Goal: Find specific page/section: Find specific page/section

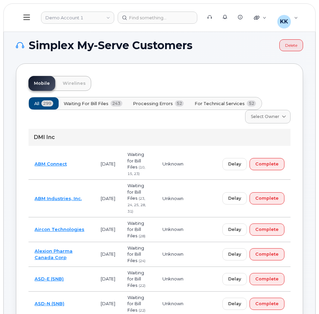
click at [224, 104] on span "For Technical Services" at bounding box center [220, 103] width 50 height 6
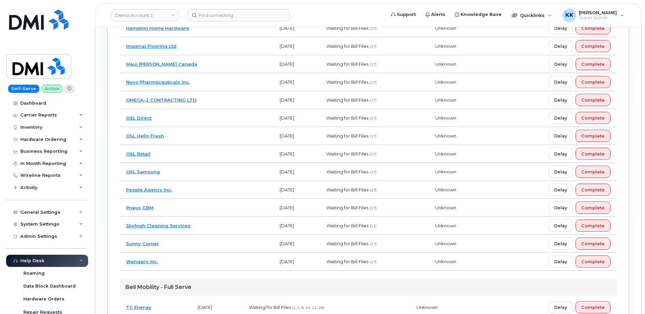
scroll to position [927, 0]
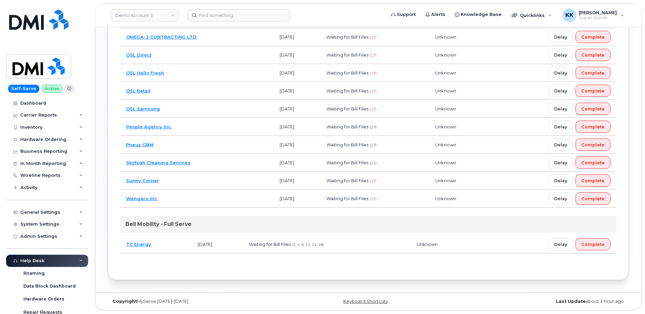
click at [210, 196] on td "Wengaro Inc." at bounding box center [197, 199] width 154 height 18
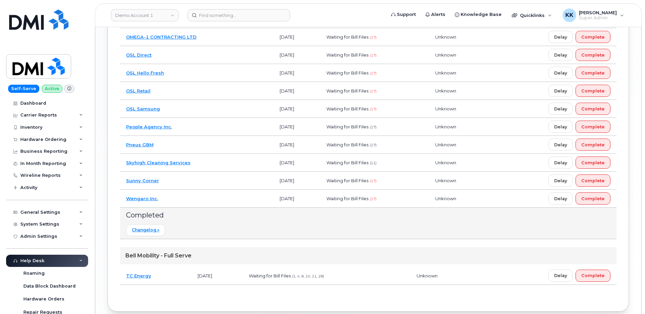
click at [206, 178] on td "Sunny Corner" at bounding box center [197, 181] width 154 height 18
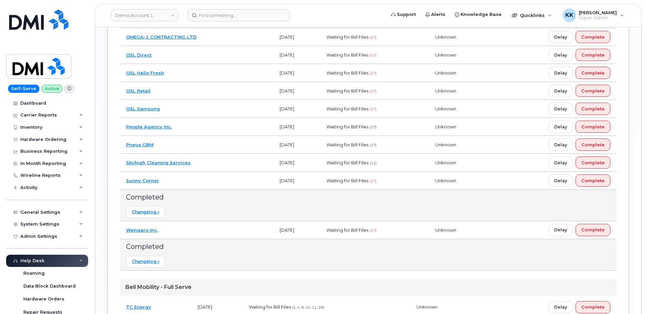
click at [187, 183] on td "Sunny Corner" at bounding box center [197, 181] width 154 height 18
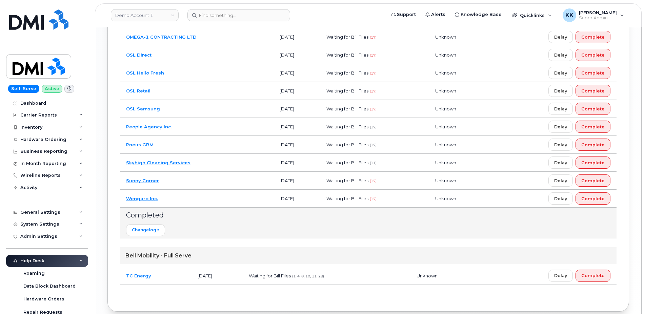
click at [187, 198] on td "Wengaro Inc." at bounding box center [197, 199] width 154 height 18
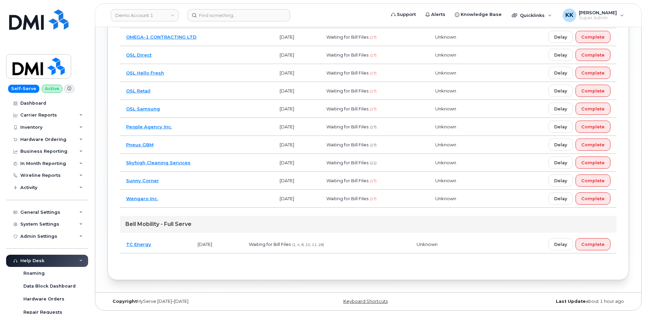
click at [181, 141] on td "Pneus GBM" at bounding box center [197, 145] width 154 height 18
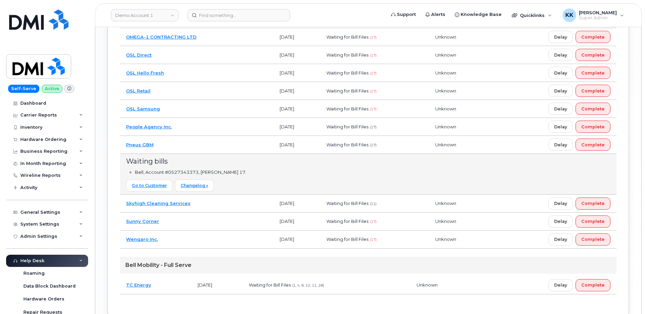
click at [179, 126] on td "People Agency Inc." at bounding box center [197, 127] width 154 height 18
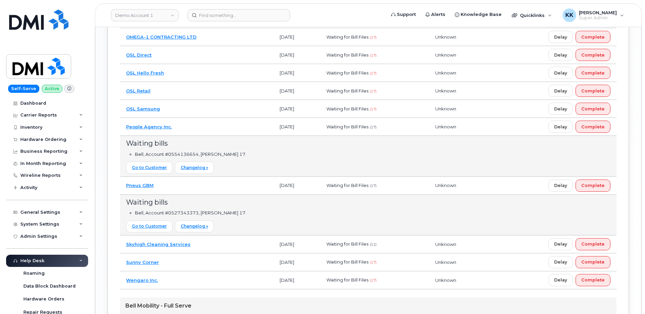
click at [177, 113] on td "OSL Samsung" at bounding box center [197, 109] width 154 height 18
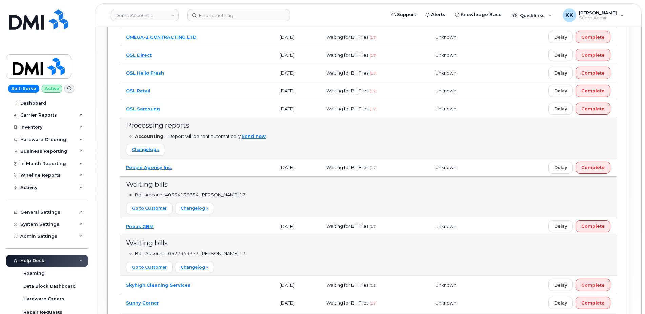
click at [173, 93] on td "OSL Retail" at bounding box center [197, 91] width 154 height 18
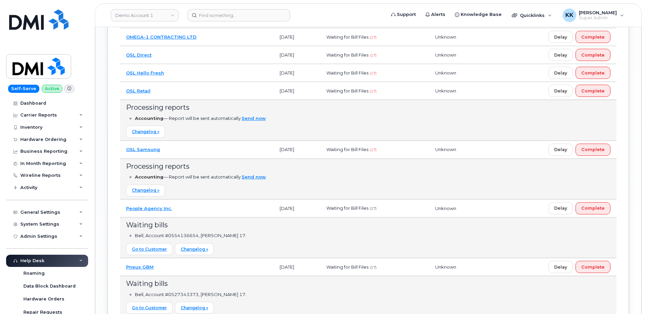
click at [175, 76] on td "OSL Hello Fresh" at bounding box center [197, 73] width 154 height 18
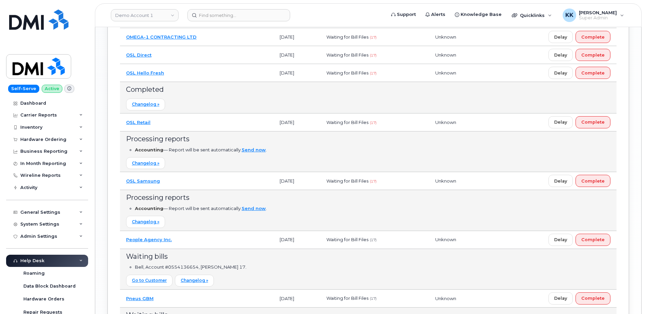
click at [168, 120] on td "OSL Retail" at bounding box center [197, 123] width 154 height 18
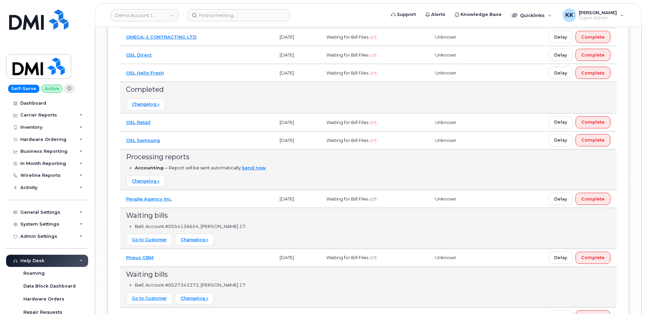
click at [172, 138] on td "OSL Samsung" at bounding box center [197, 141] width 154 height 18
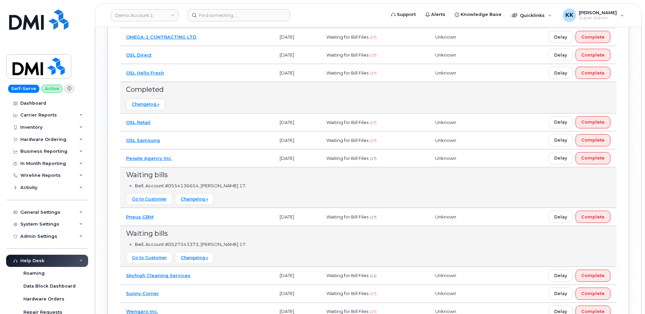
drag, startPoint x: 173, startPoint y: 74, endPoint x: 173, endPoint y: 66, distance: 7.1
click at [173, 73] on td "OSL Hello Fresh" at bounding box center [197, 73] width 154 height 18
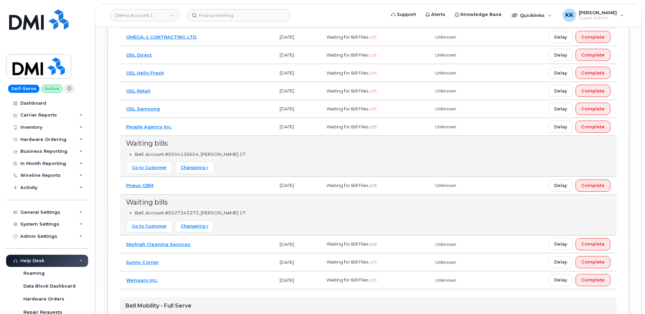
click at [174, 57] on td "OSL Direct" at bounding box center [197, 55] width 154 height 18
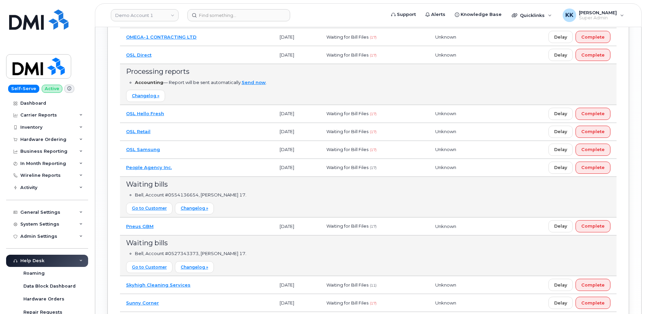
click at [174, 56] on td "OSL Direct" at bounding box center [197, 55] width 154 height 18
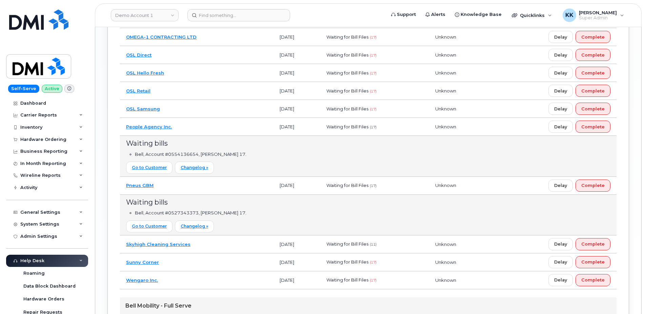
click at [256, 41] on td "OMEGA-1 CONTRACTING LTD" at bounding box center [197, 37] width 154 height 18
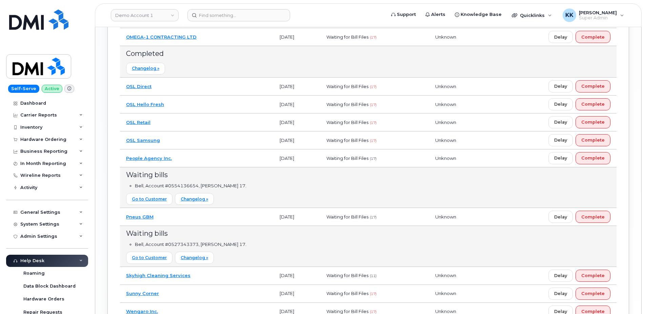
click at [256, 41] on td "OMEGA-1 CONTRACTING LTD" at bounding box center [197, 37] width 154 height 18
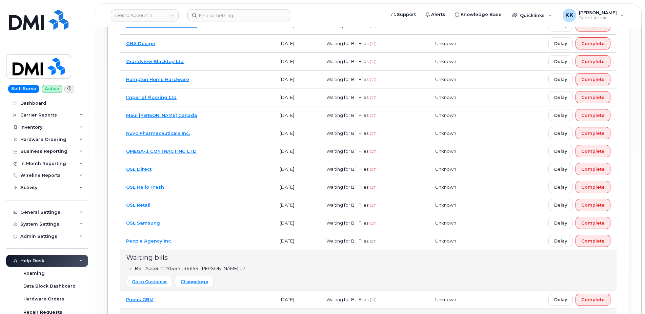
scroll to position [789, 0]
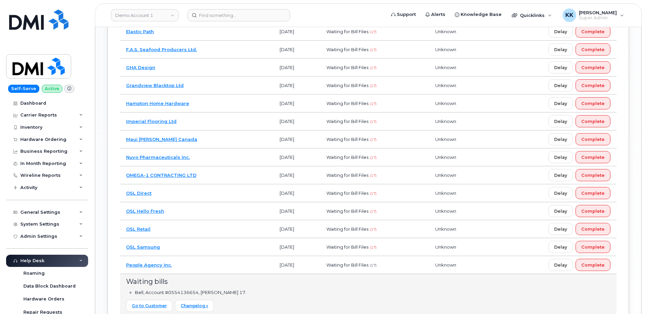
click at [208, 158] on td "Nuvo Pharmaceuticals Inc." at bounding box center [197, 157] width 154 height 18
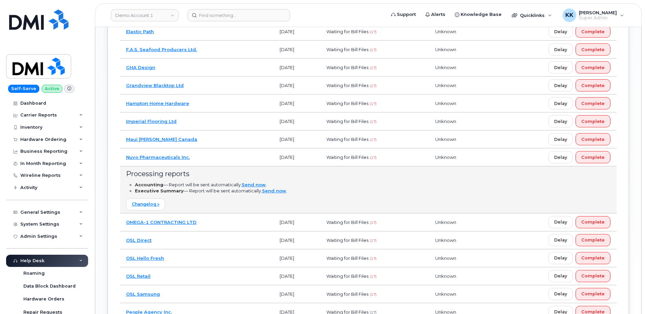
click at [195, 160] on td "Nuvo Pharmaceuticals Inc." at bounding box center [197, 157] width 154 height 18
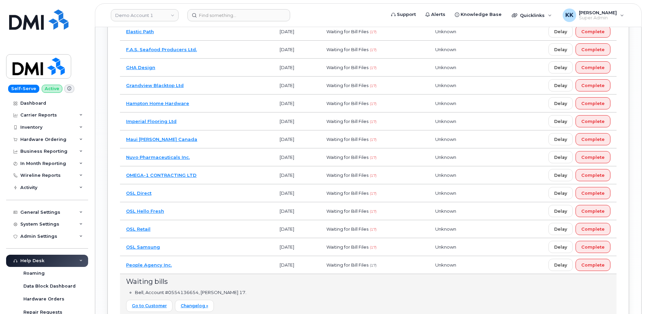
click at [188, 138] on td "Maui Jim Canada" at bounding box center [197, 140] width 154 height 18
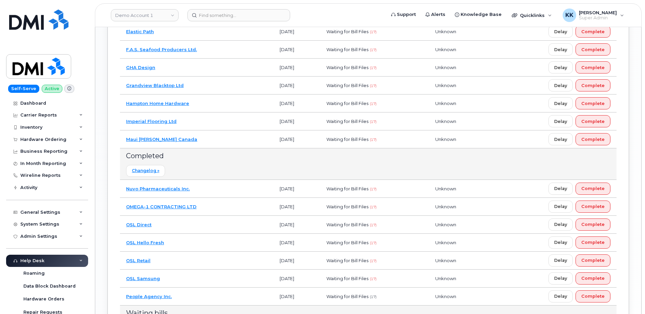
click at [188, 137] on td "Maui Jim Canada" at bounding box center [197, 140] width 154 height 18
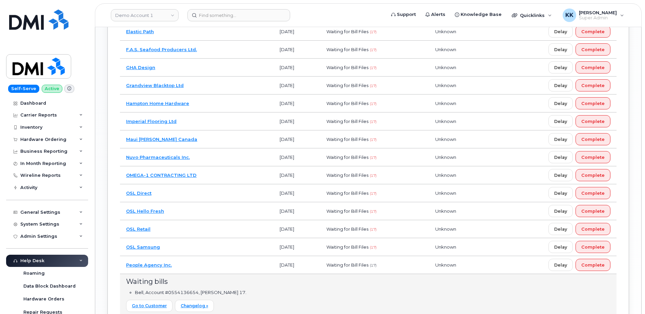
click at [195, 119] on td "Imperial Flooring Ltd" at bounding box center [197, 122] width 154 height 18
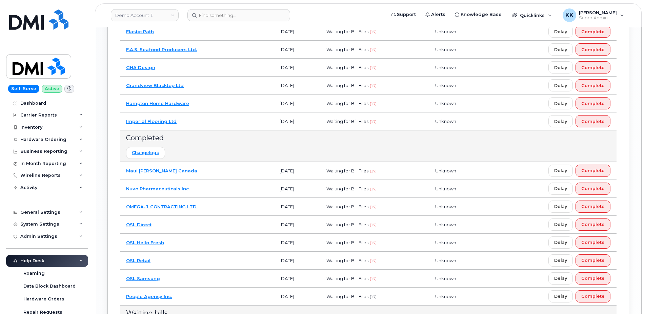
click at [195, 119] on td "Imperial Flooring Ltd" at bounding box center [197, 122] width 154 height 18
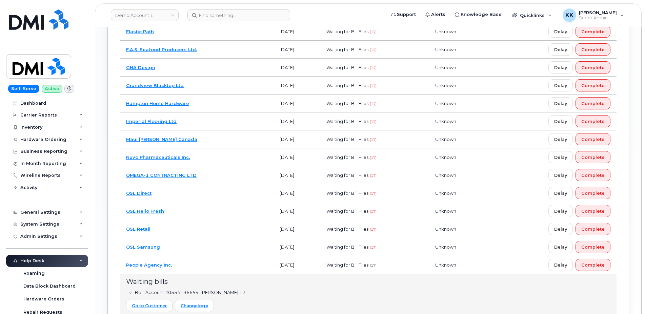
click at [205, 98] on td "Hampton Home Hardware" at bounding box center [197, 104] width 154 height 18
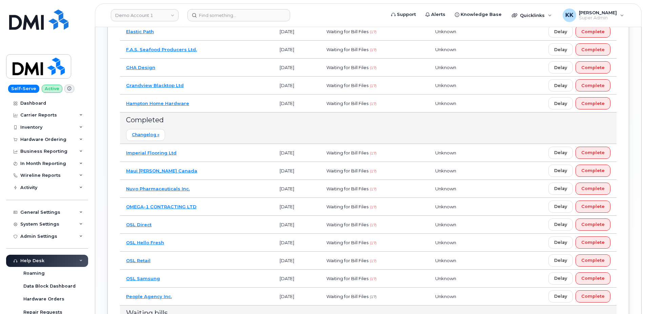
click at [204, 99] on td "Hampton Home Hardware" at bounding box center [197, 104] width 154 height 18
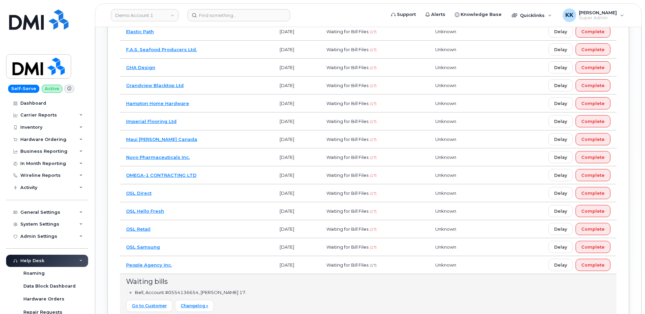
click at [203, 86] on td "Grandview Blacktop Ltd" at bounding box center [197, 86] width 154 height 18
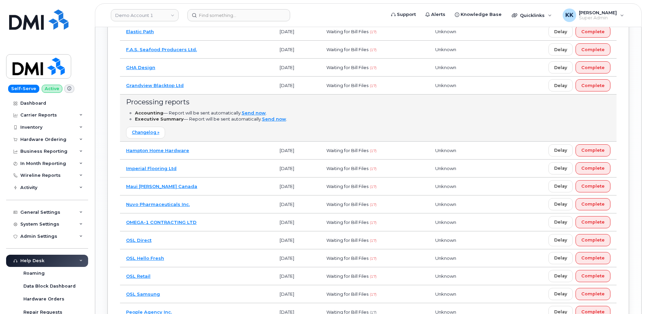
click at [203, 86] on td "Grandview Blacktop Ltd" at bounding box center [197, 86] width 154 height 18
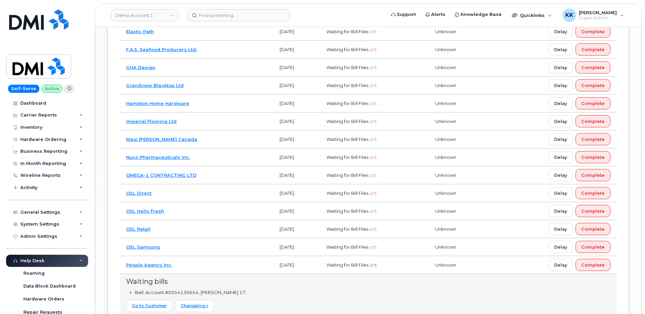
click at [202, 72] on td "GHA Design" at bounding box center [197, 68] width 154 height 18
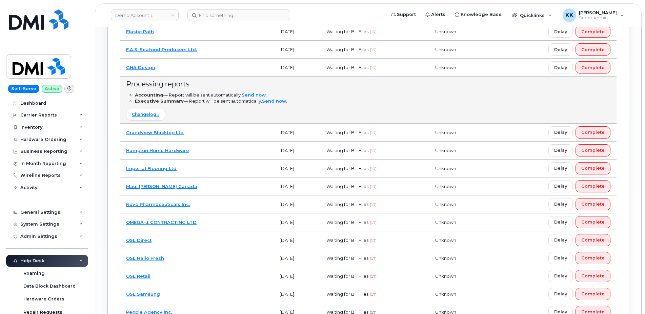
click at [202, 70] on td "GHA Design" at bounding box center [197, 68] width 154 height 18
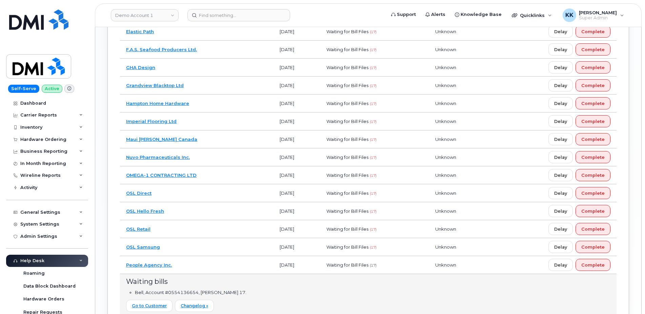
click at [222, 45] on td "F.A.S. Seafood Producers Ltd." at bounding box center [197, 50] width 154 height 18
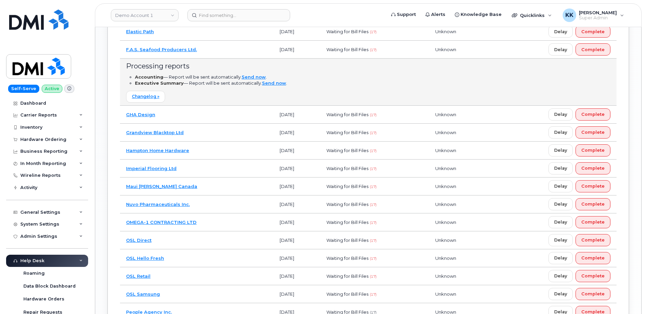
click at [222, 45] on td "F.A.S. Seafood Producers Ltd." at bounding box center [197, 50] width 154 height 18
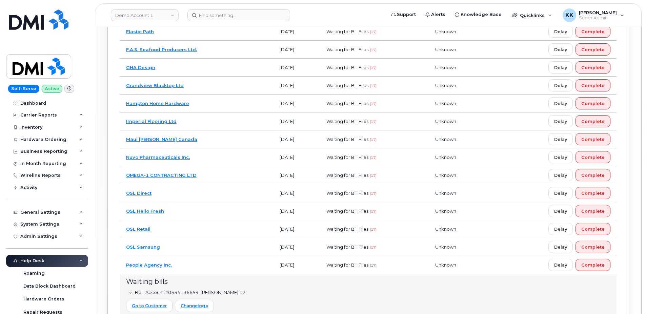
click at [222, 29] on td "Elastic Path" at bounding box center [197, 32] width 154 height 18
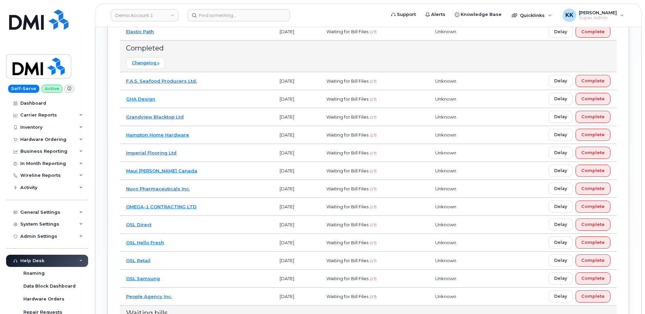
click at [222, 29] on td "Elastic Path" at bounding box center [197, 32] width 154 height 18
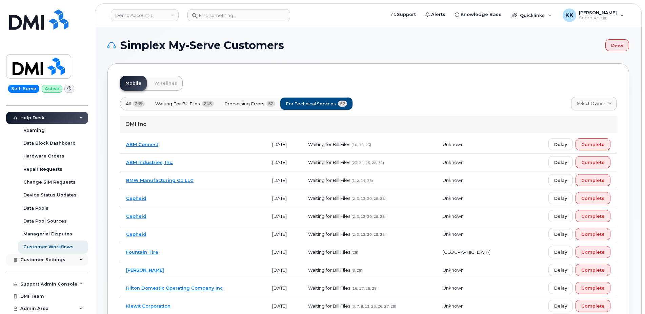
scroll to position [277, 0]
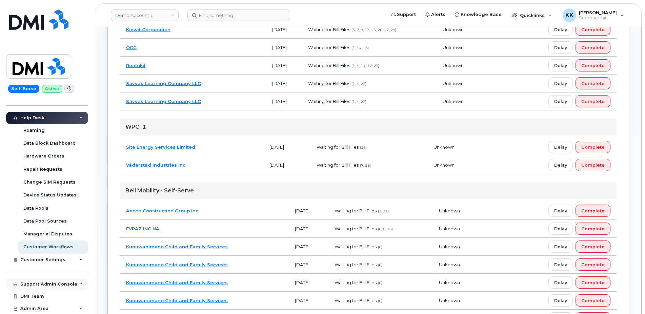
click at [43, 283] on div "Support Admin Console" at bounding box center [48, 284] width 57 height 5
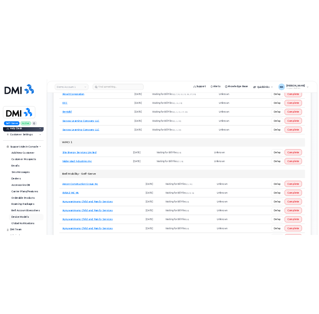
scroll to position [299, 0]
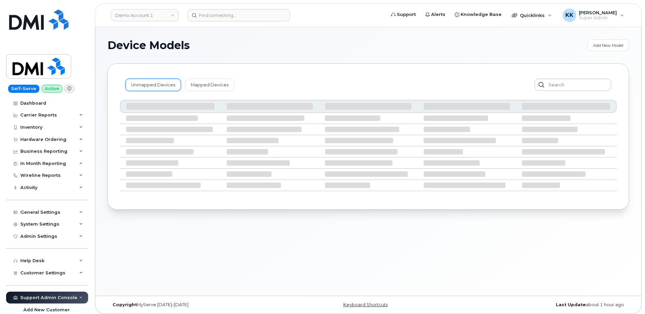
click at [156, 87] on link "Unmapped Devices" at bounding box center [153, 85] width 56 height 12
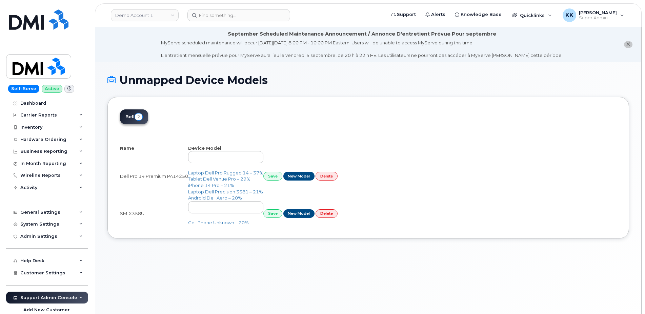
select select "25"
